Goal: Transaction & Acquisition: Purchase product/service

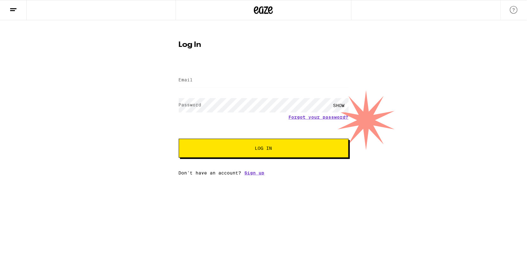
click at [255, 147] on span "Log In" at bounding box center [263, 148] width 17 height 4
click at [232, 82] on input "Email" at bounding box center [264, 80] width 170 height 14
drag, startPoint x: 218, startPoint y: 80, endPoint x: 124, endPoint y: 88, distance: 94.2
click at [124, 91] on div "Log In Email Email roethesalmon@gmail.com Password Password SHOW Forgot your pa…" at bounding box center [263, 97] width 527 height 155
type input "JeffTheWerewolf@gmail.com"
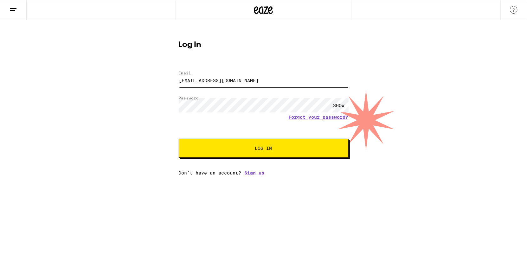
click at [179, 139] on button "Log In" at bounding box center [264, 148] width 170 height 19
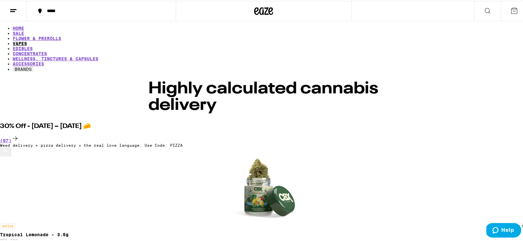
click at [27, 40] on link "VAPES" at bounding box center [20, 42] width 14 height 5
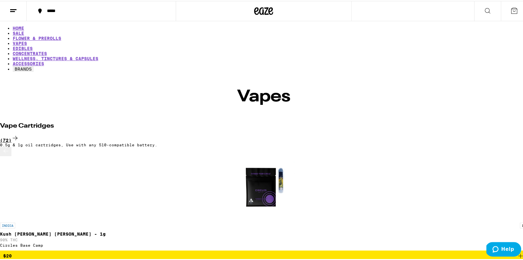
click at [466, 133] on div "(72)" at bounding box center [263, 137] width 527 height 9
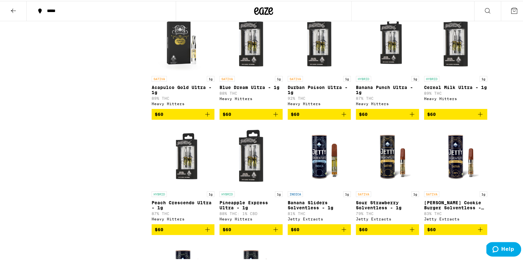
scroll to position [1490, 0]
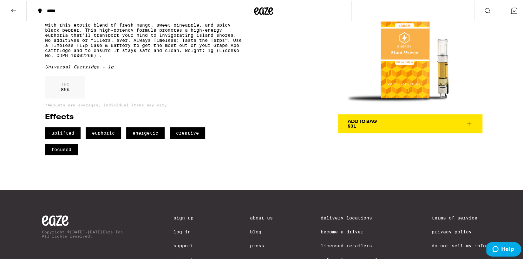
scroll to position [63, 0]
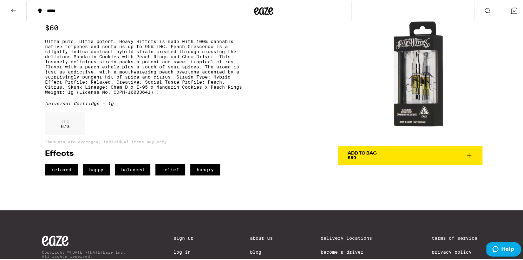
scroll to position [32, 0]
